Goal: Information Seeking & Learning: Learn about a topic

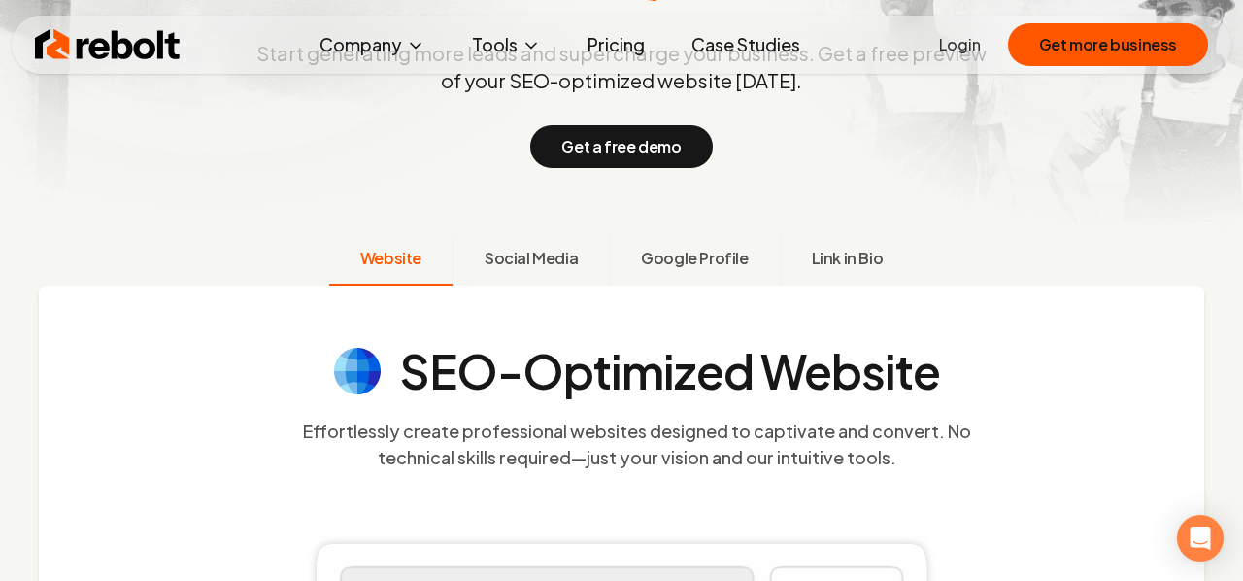
scroll to position [338, 0]
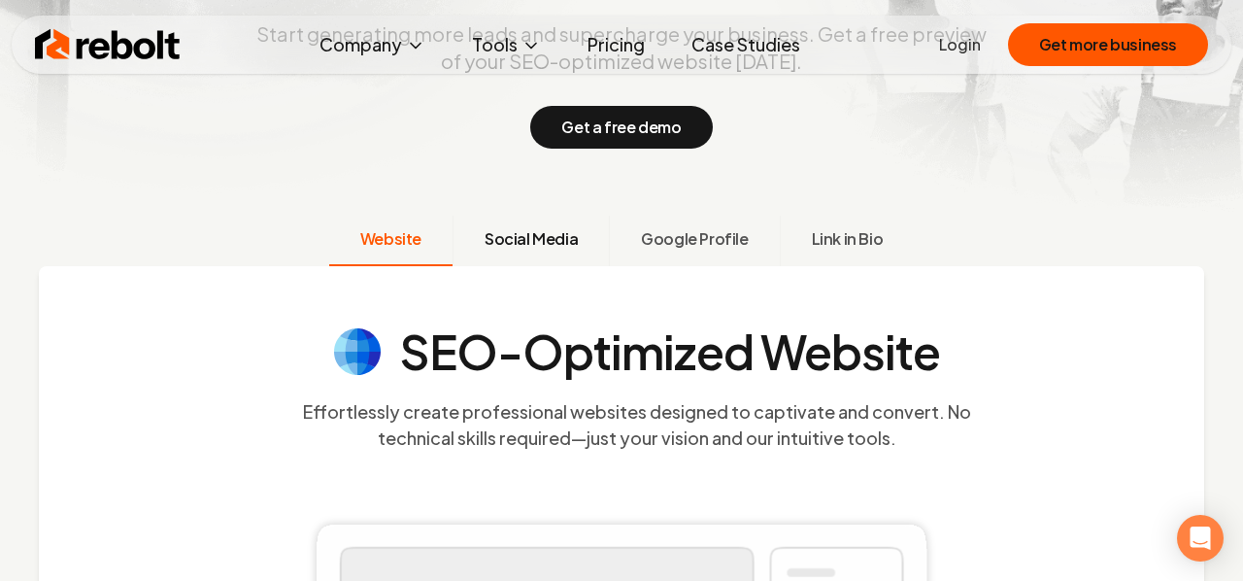
click at [544, 246] on span "Social Media" at bounding box center [531, 238] width 93 height 23
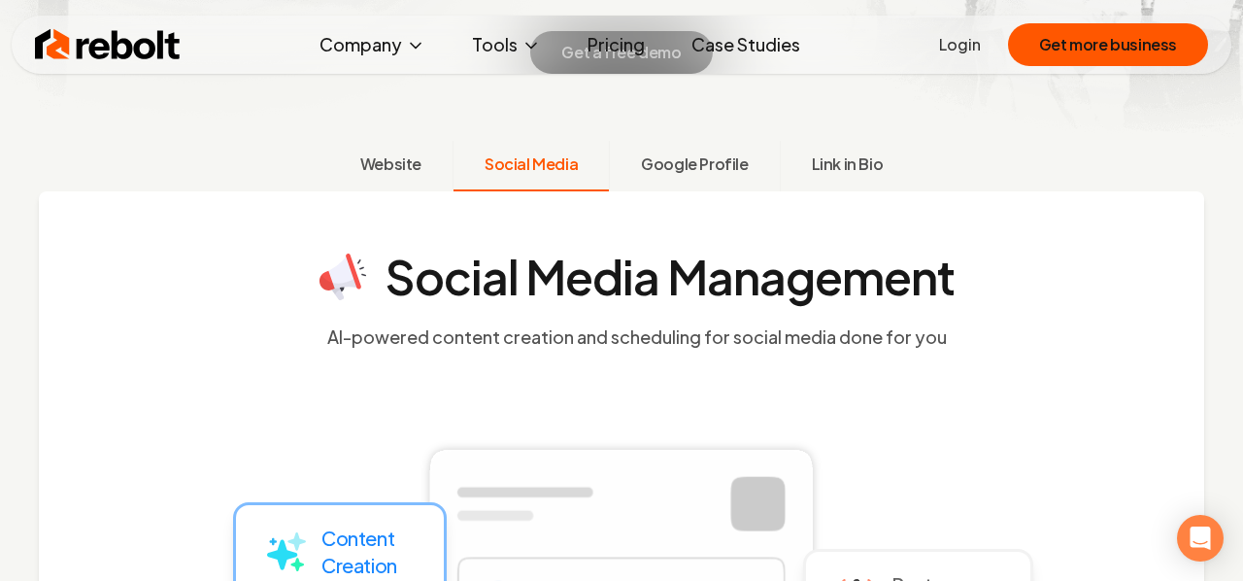
scroll to position [416, 0]
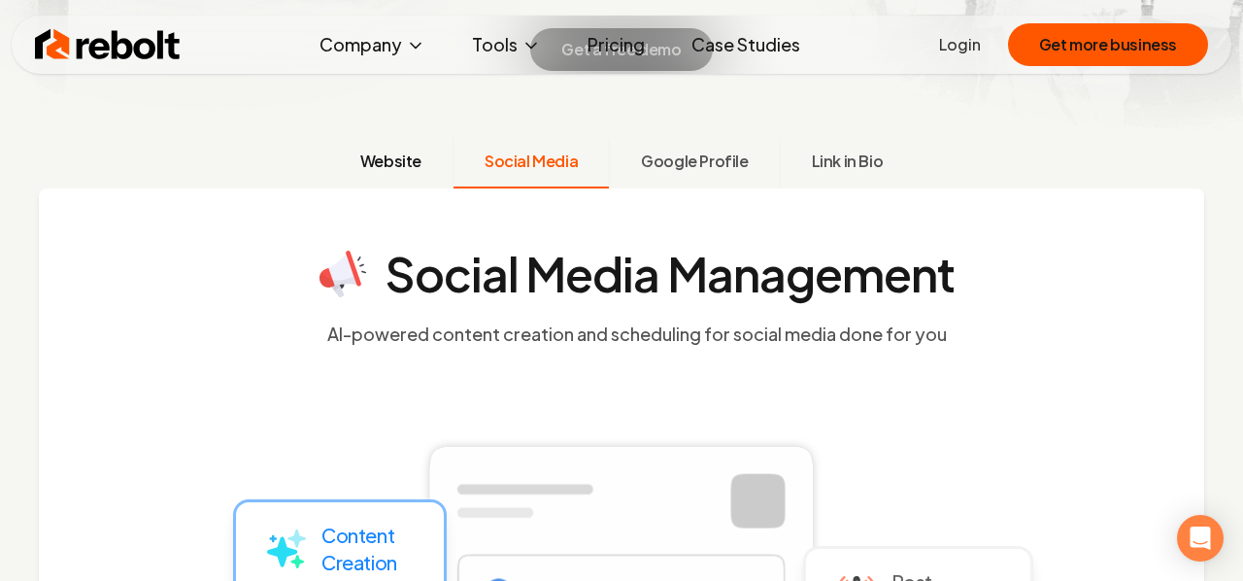
click at [405, 167] on span "Website" at bounding box center [390, 161] width 61 height 23
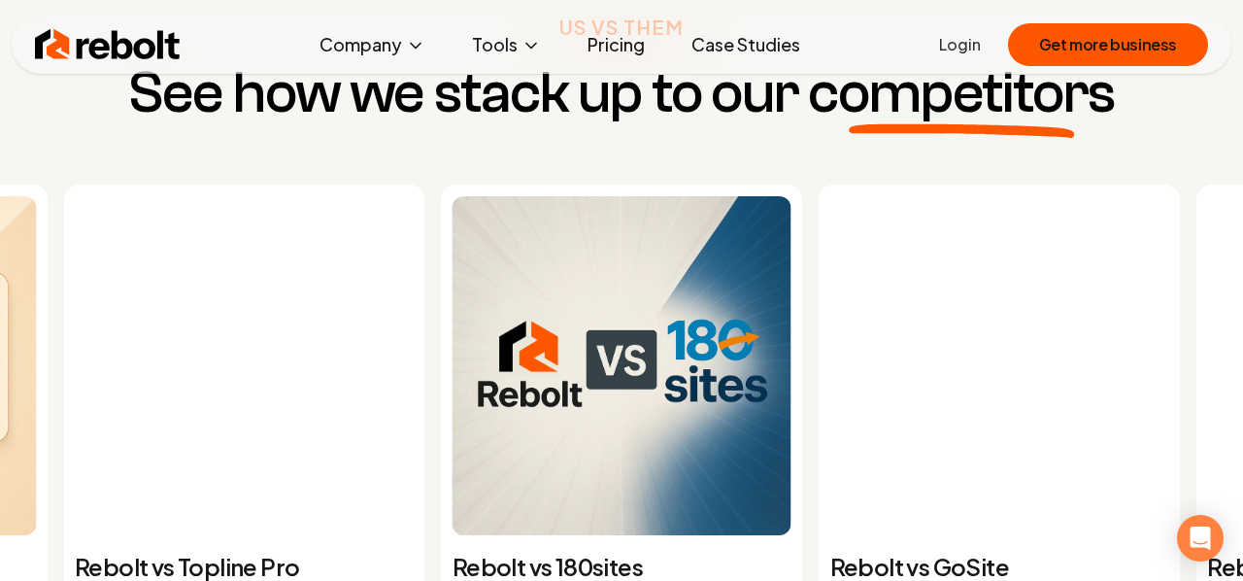
scroll to position [6933, 0]
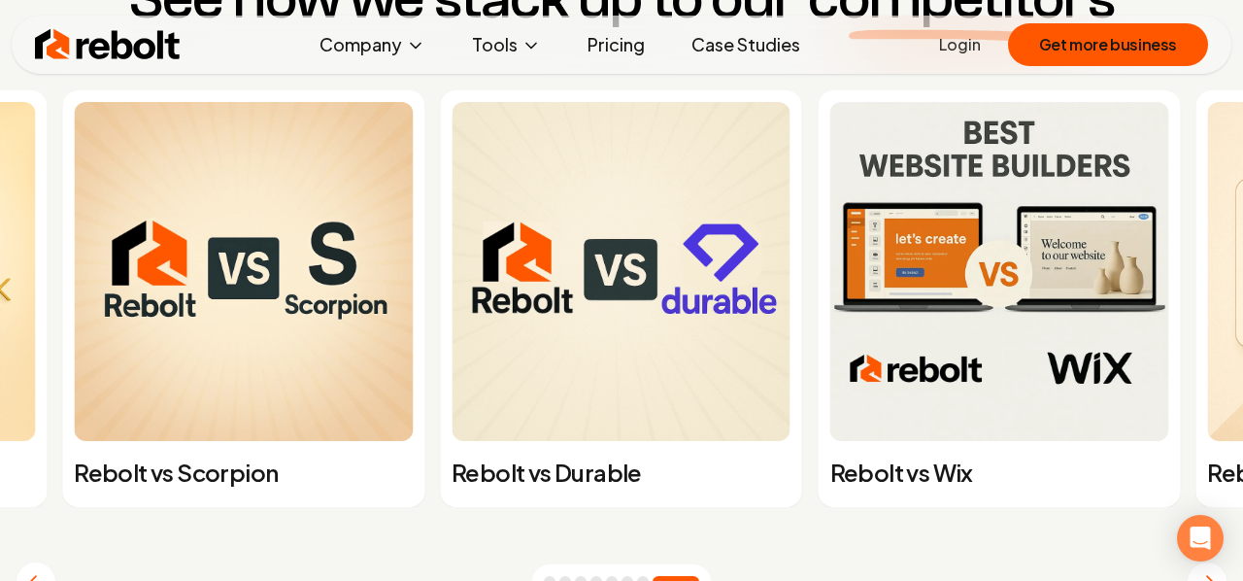
scroll to position [7035, 0]
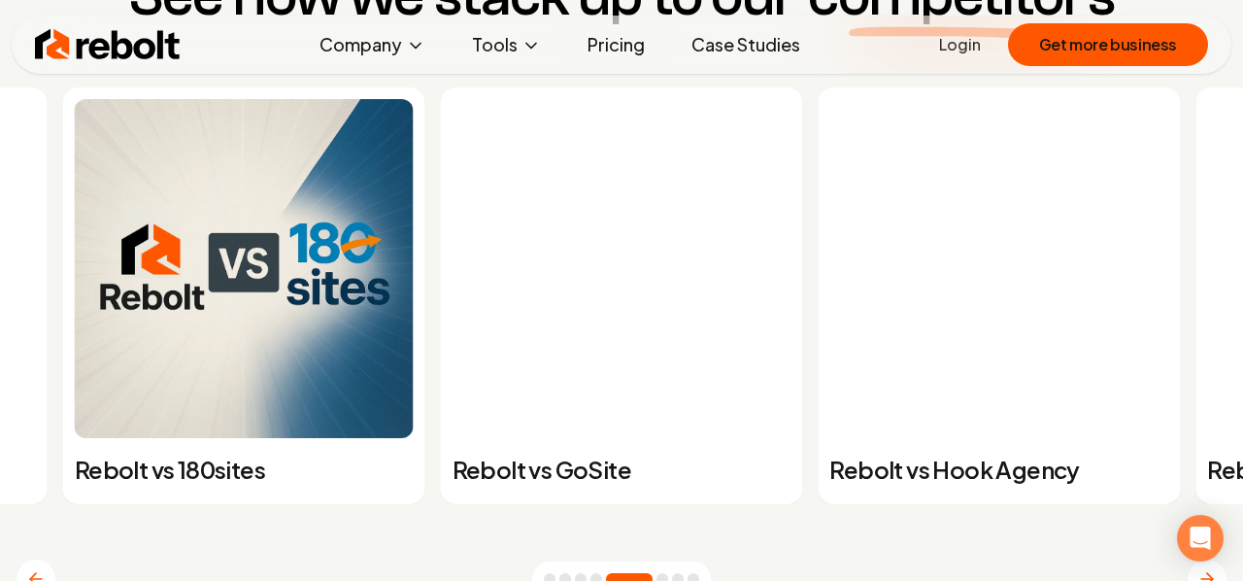
scroll to position [7025, 0]
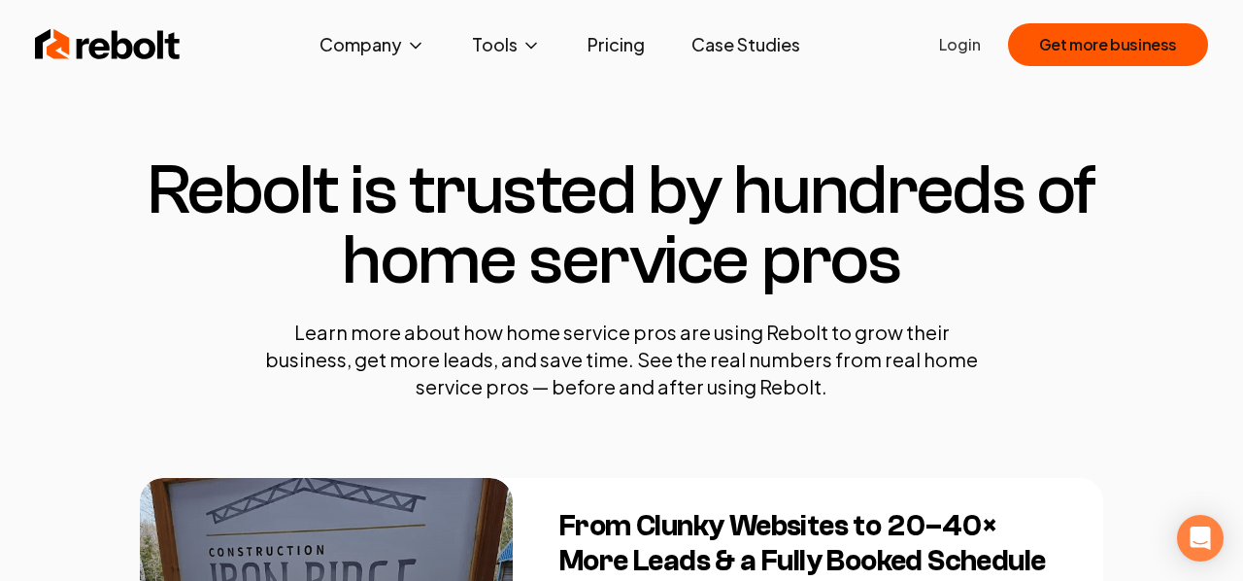
click at [102, 48] on img at bounding box center [108, 44] width 146 height 39
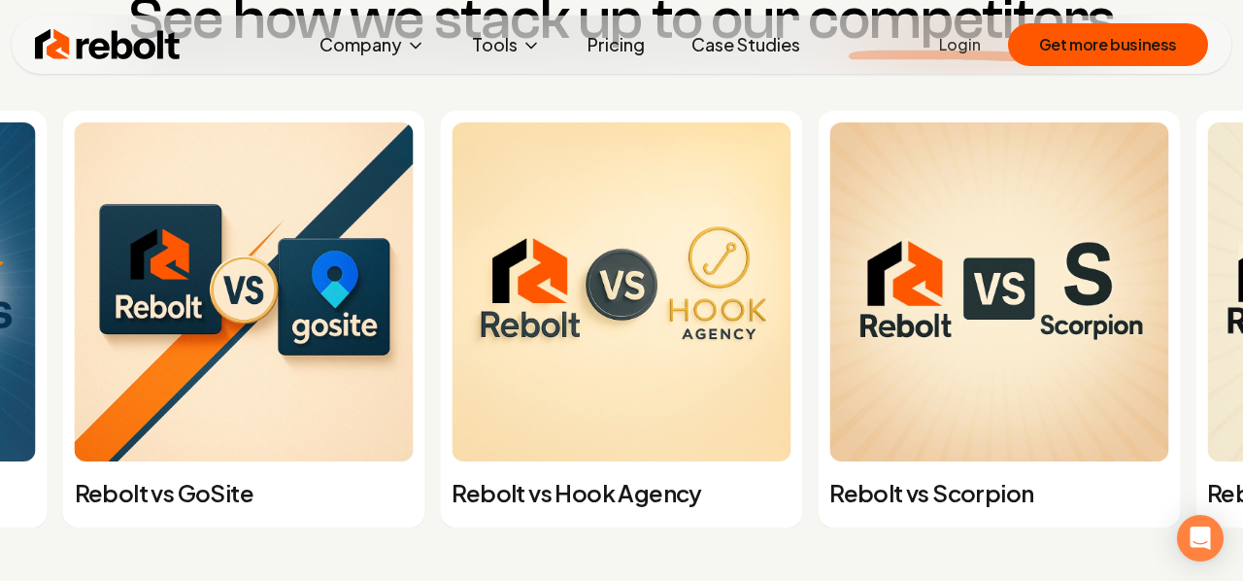
scroll to position [6999, 0]
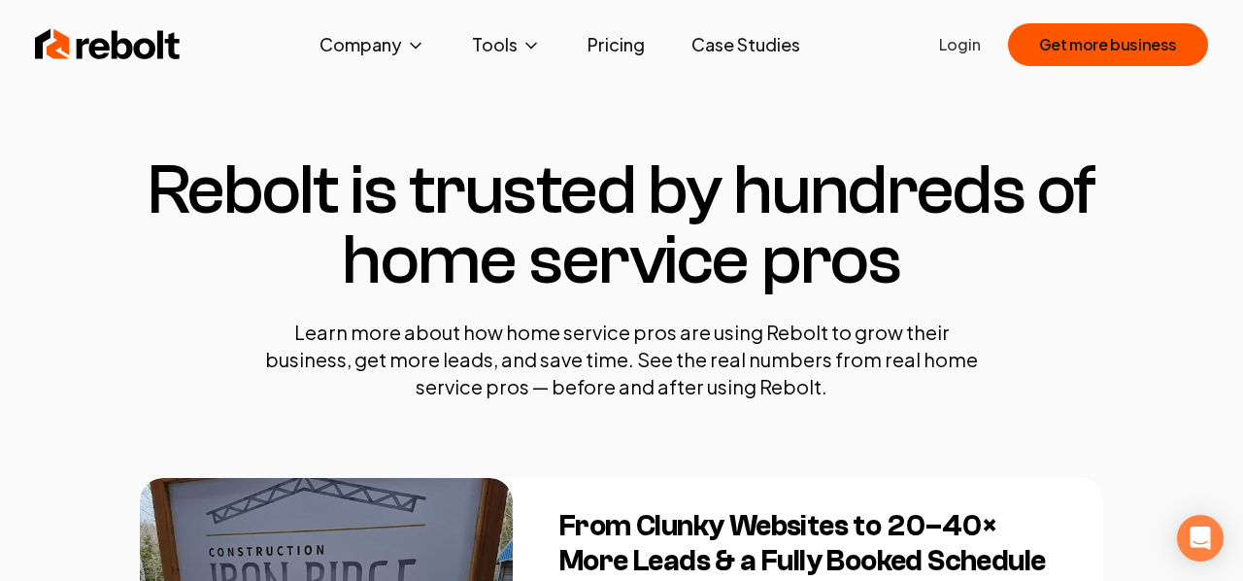
click at [125, 41] on img at bounding box center [108, 44] width 146 height 39
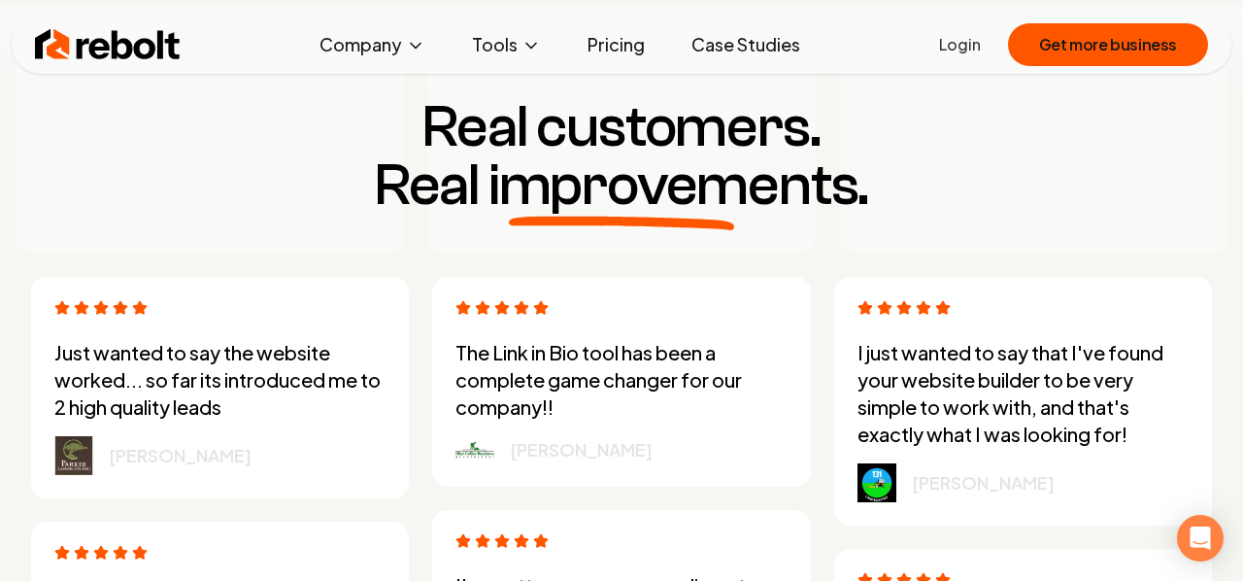
scroll to position [4557, 0]
